Goal: Navigation & Orientation: Find specific page/section

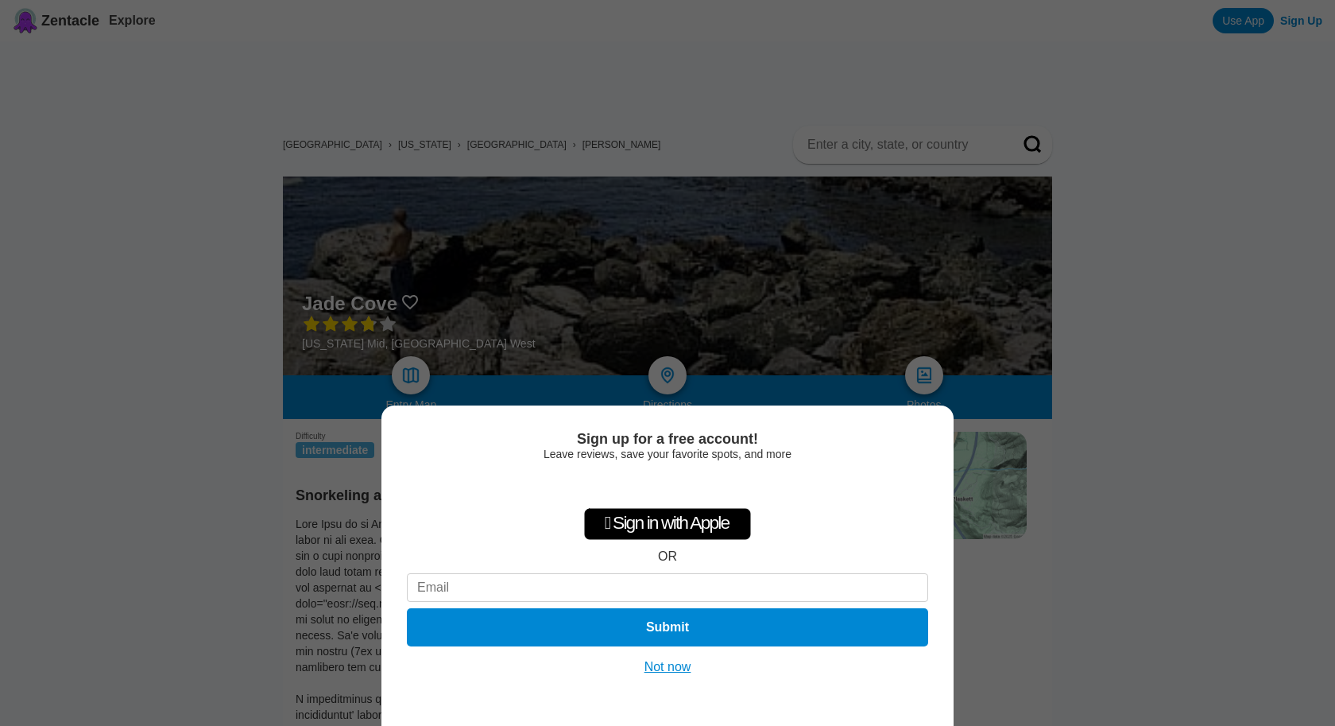
click at [652, 669] on button "Not now" at bounding box center [668, 667] width 56 height 16
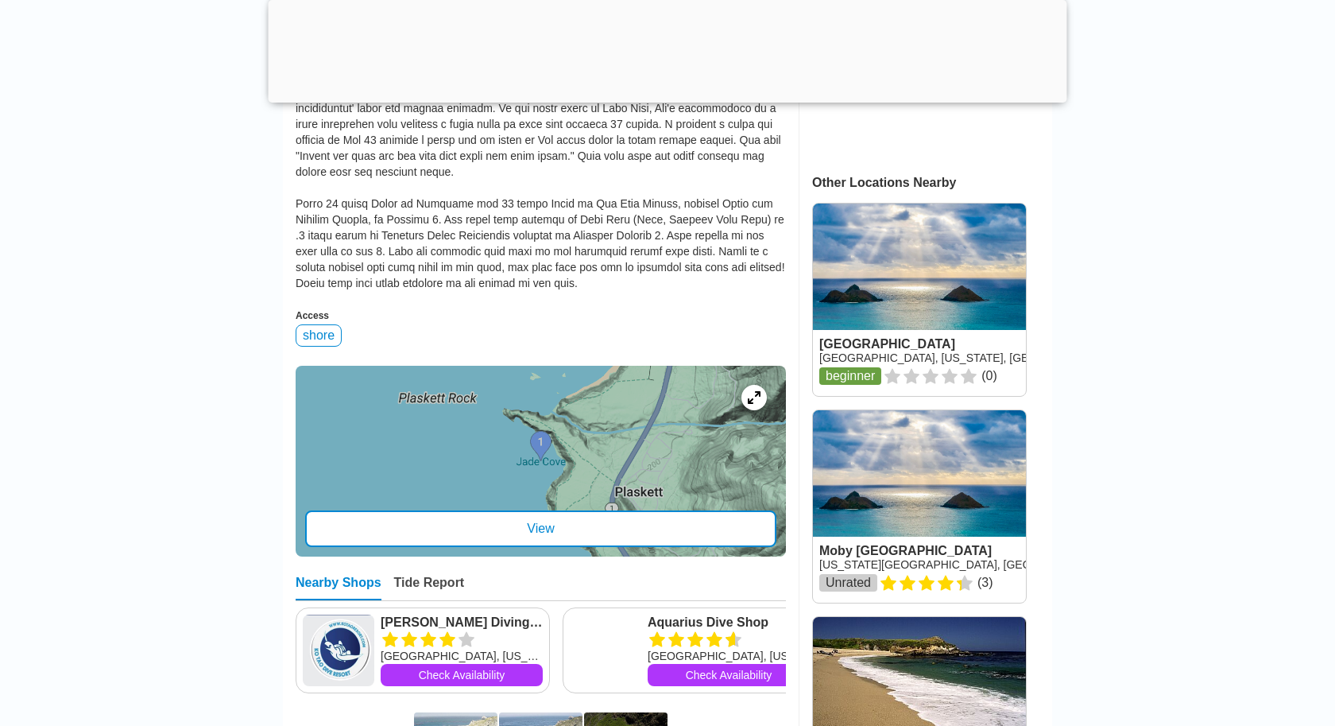
scroll to position [703, 0]
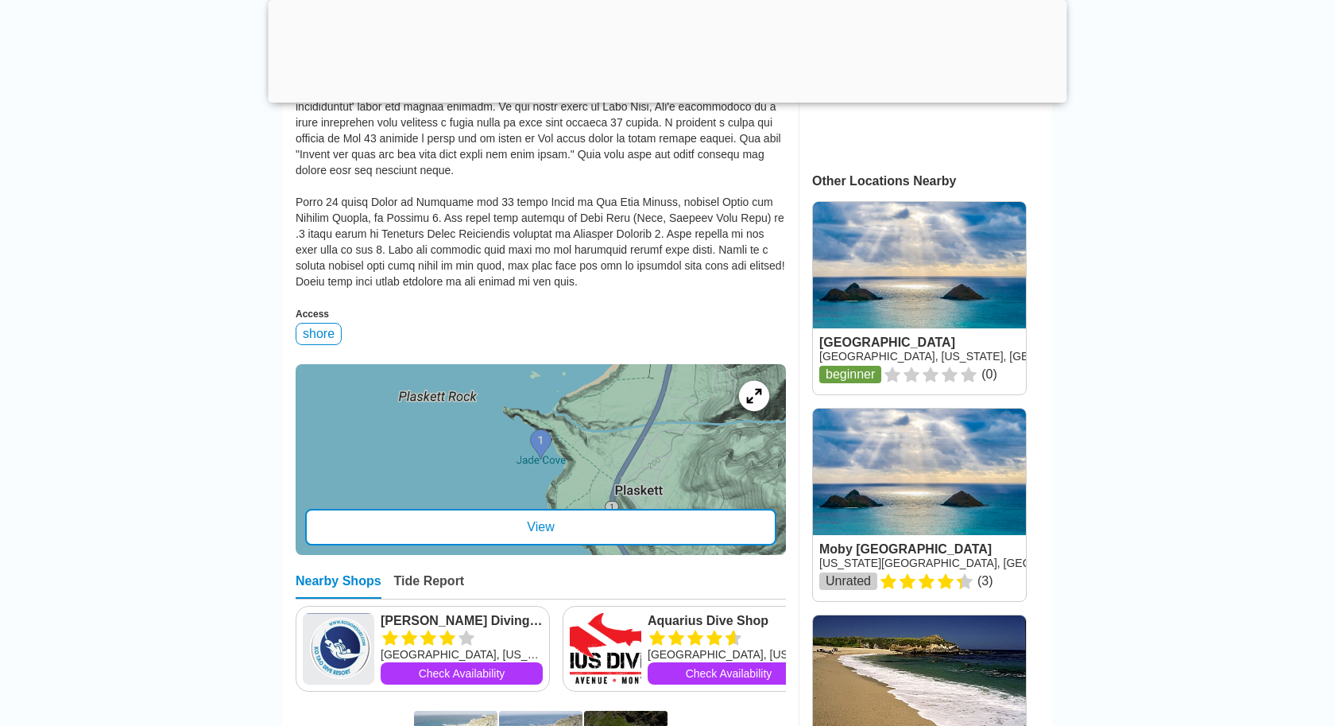
click at [753, 398] on icon at bounding box center [753, 395] width 15 height 15
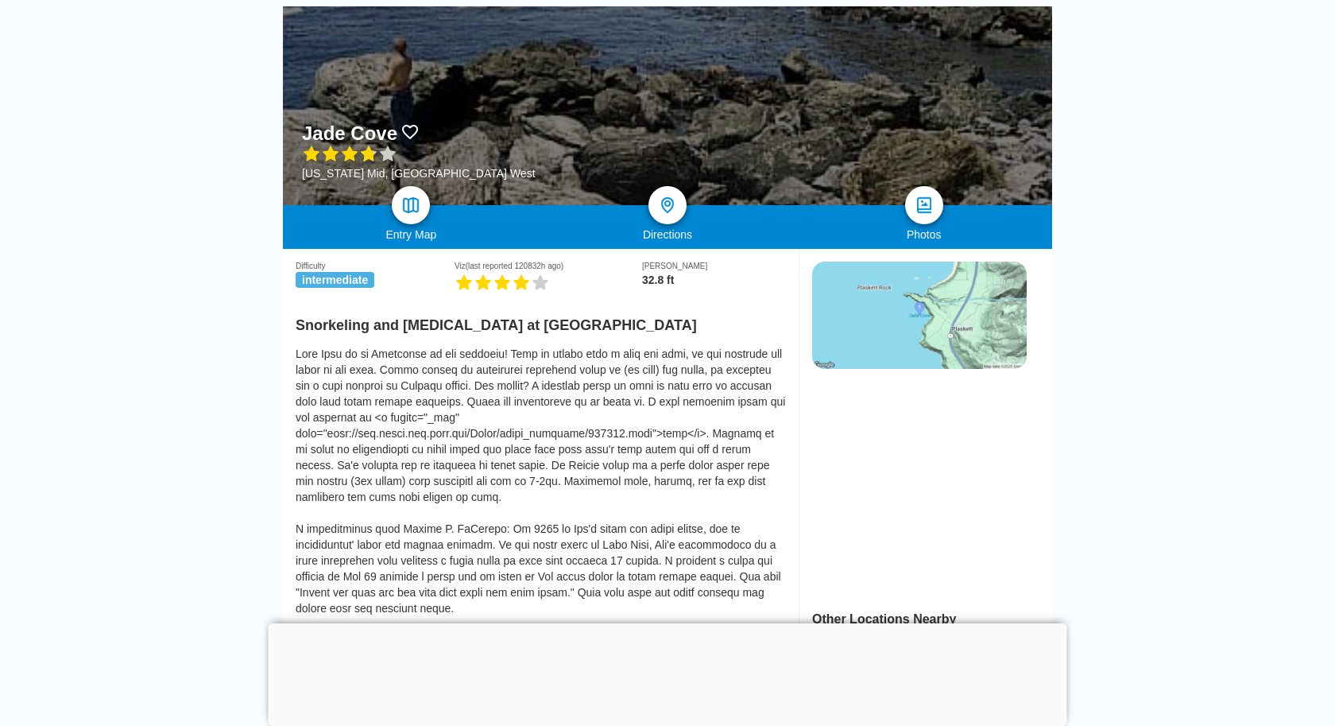
scroll to position [178, 0]
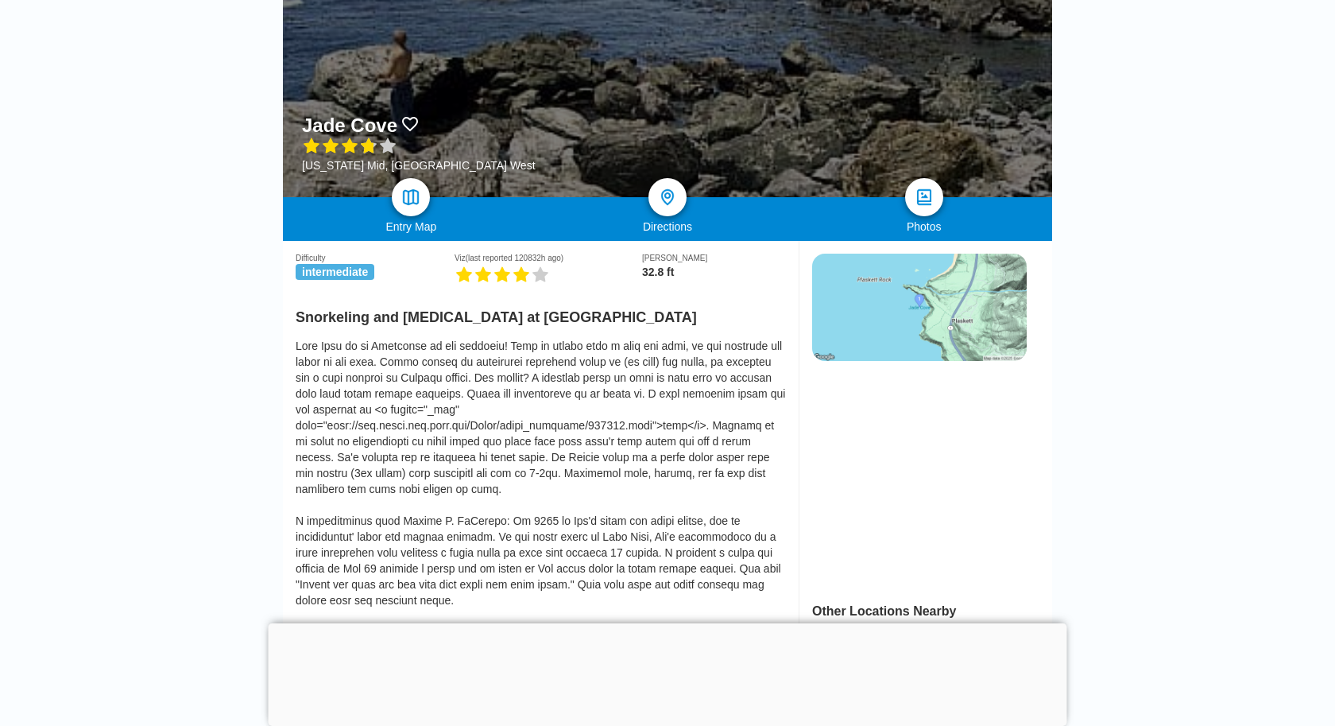
click at [416, 428] on div at bounding box center [541, 528] width 490 height 381
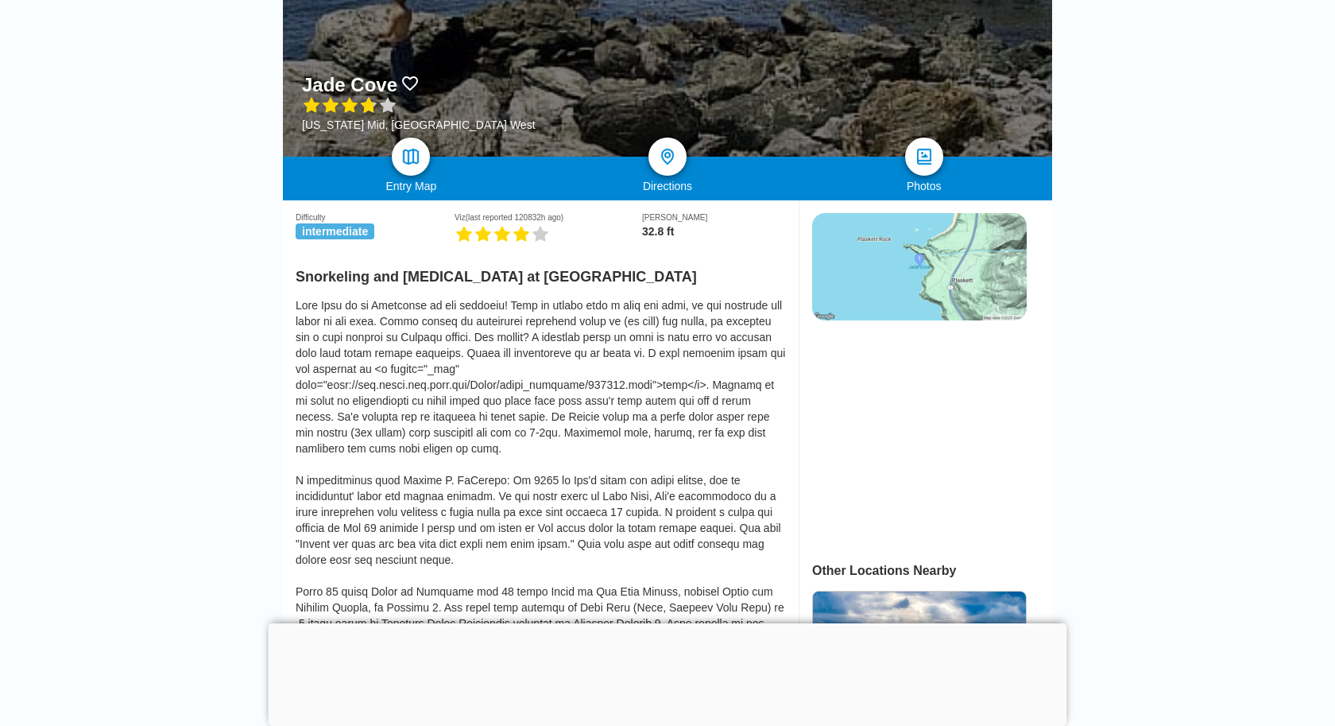
scroll to position [0, 0]
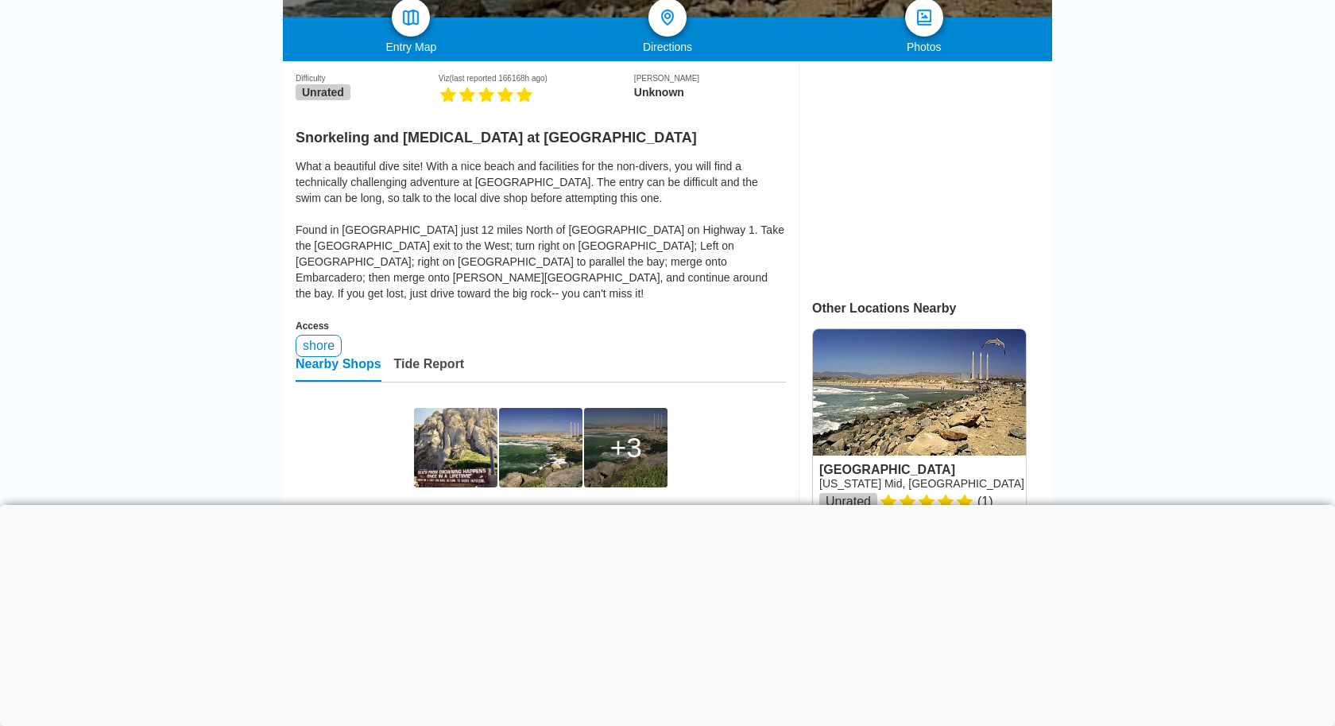
scroll to position [358, 0]
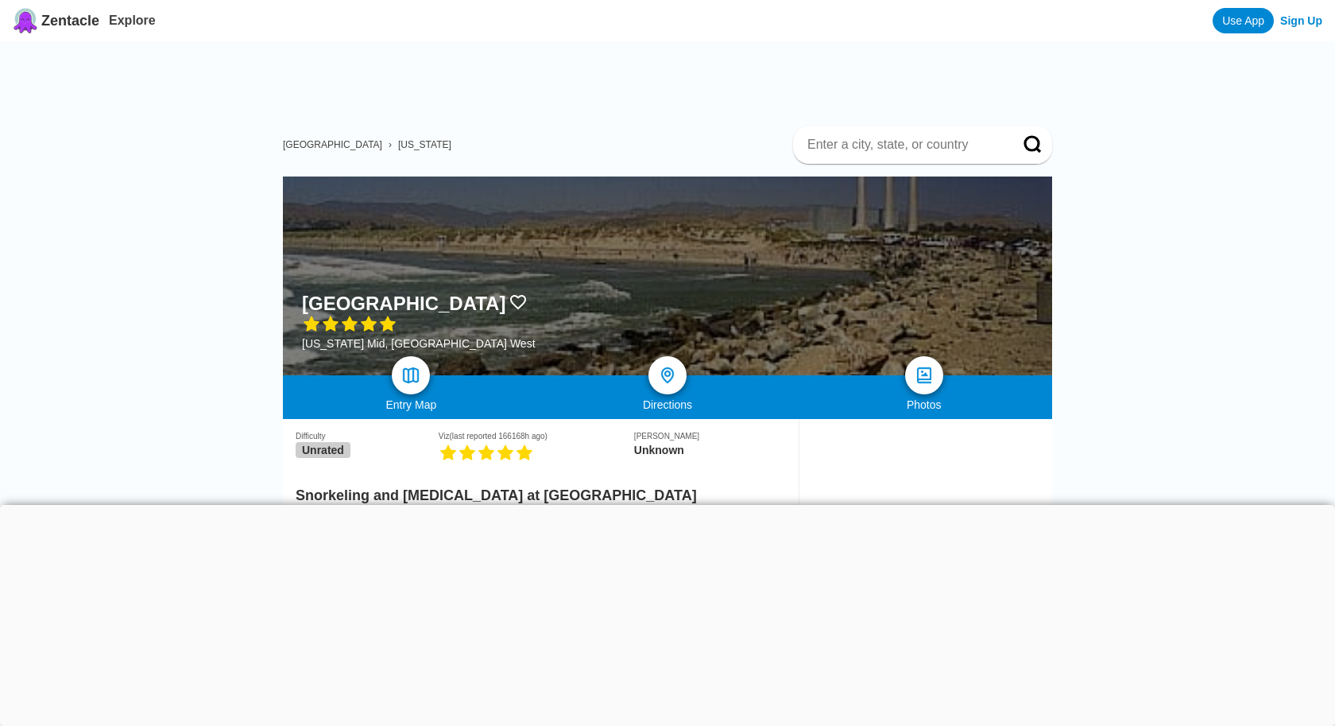
scroll to position [358, 0]
